Goal: Task Accomplishment & Management: Complete application form

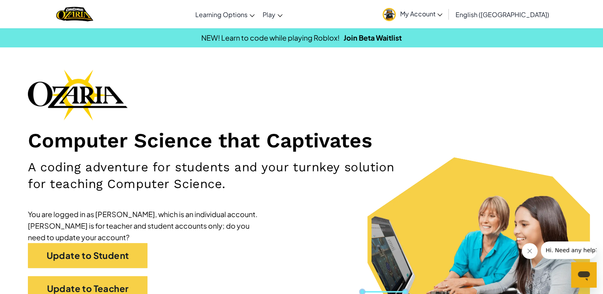
click at [439, 7] on link "My Account" at bounding box center [413, 14] width 68 height 25
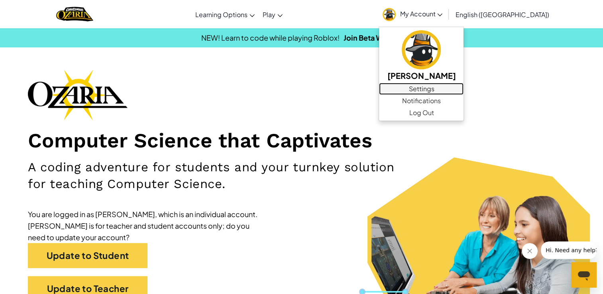
click at [460, 91] on link "Settings" at bounding box center [421, 89] width 85 height 12
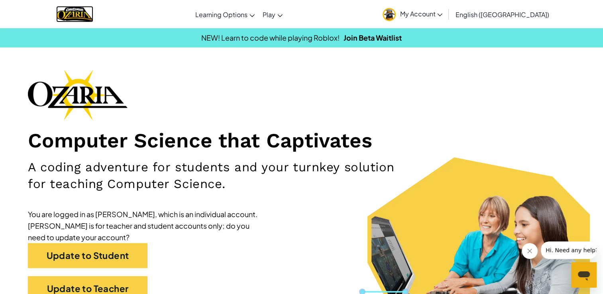
click at [77, 16] on img "Home" at bounding box center [74, 14] width 37 height 16
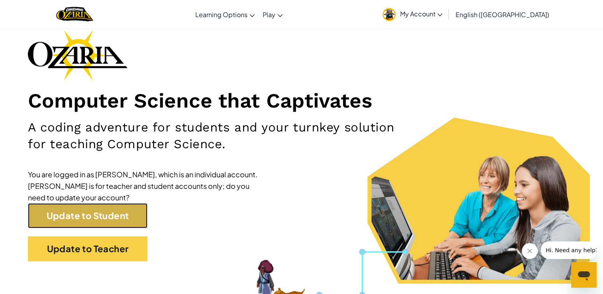
click at [128, 215] on link "Update to Student" at bounding box center [88, 215] width 120 height 25
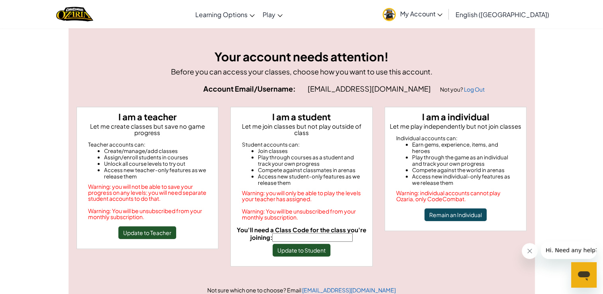
click at [292, 233] on input "You'll need a Class Code for the class you're joining:" at bounding box center [312, 237] width 81 height 9
type input "YesColdPaper"
click at [314, 246] on button "Update to Student" at bounding box center [302, 250] width 58 height 13
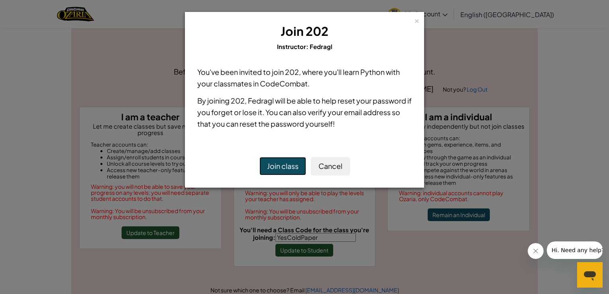
click at [290, 168] on button "Join class" at bounding box center [283, 166] width 47 height 18
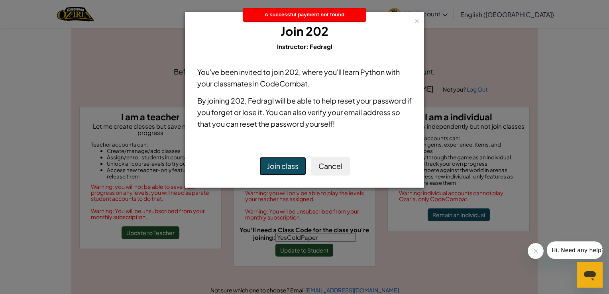
click at [290, 168] on button "Join class" at bounding box center [283, 166] width 47 height 18
